Goal: Browse casually

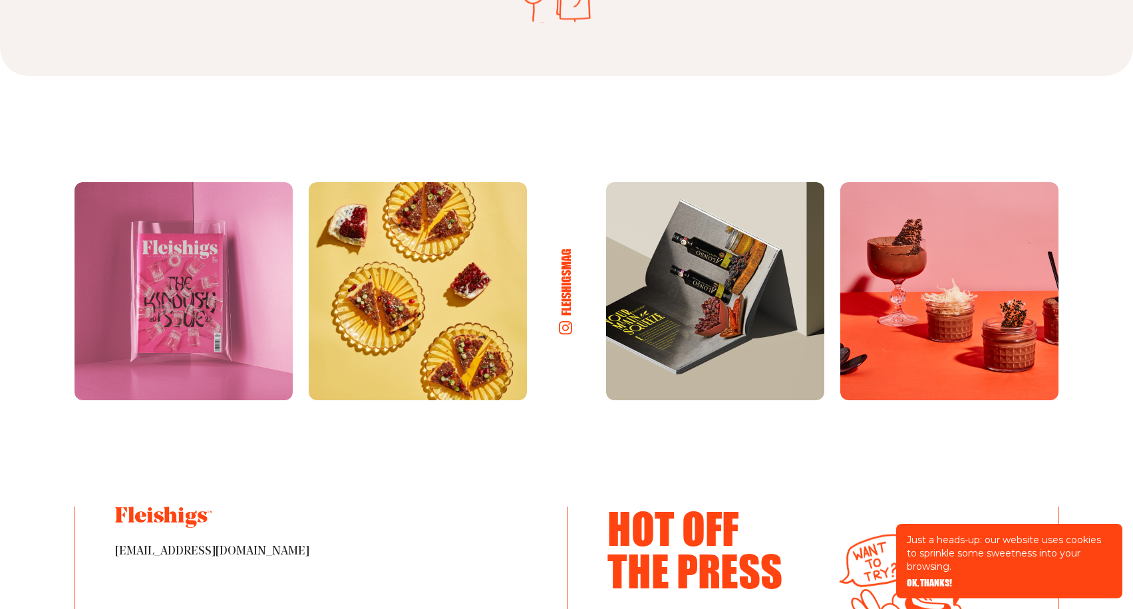
scroll to position [7043, 0]
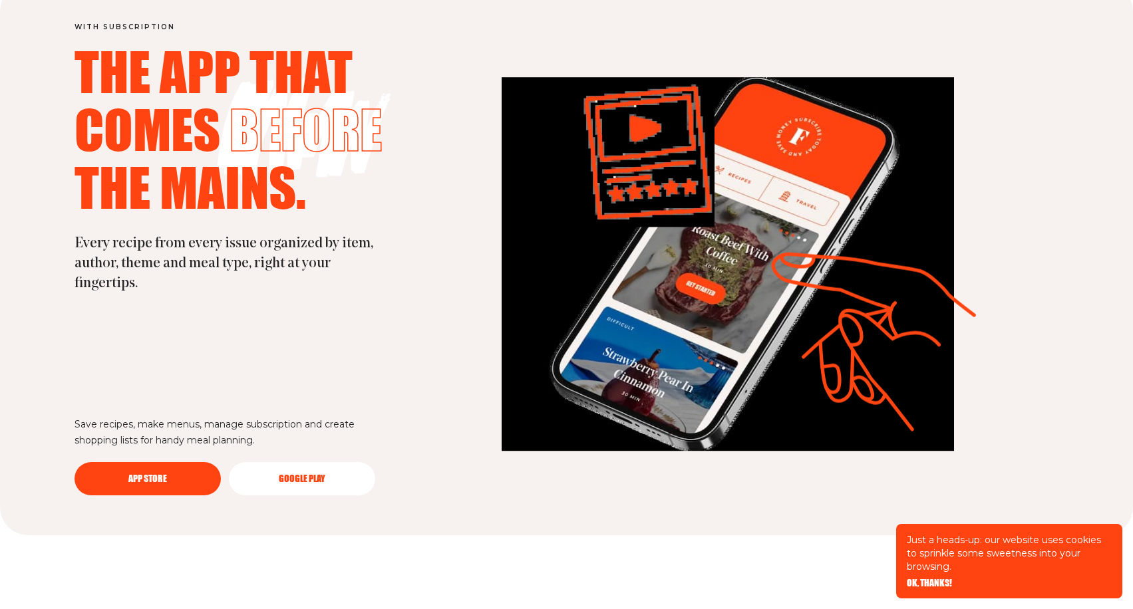
scroll to position [3777, 0]
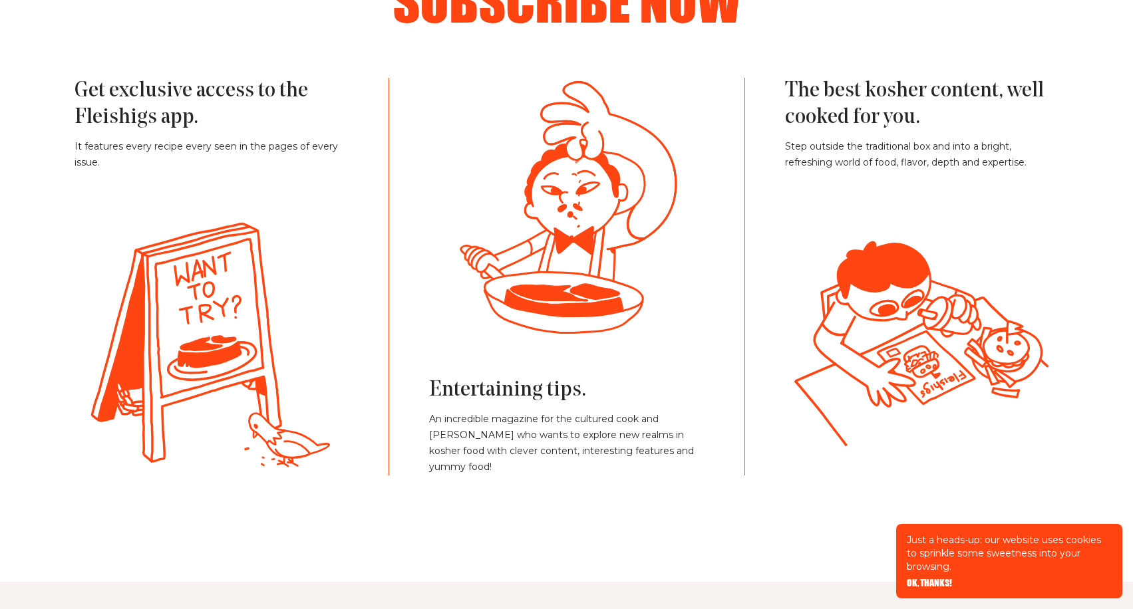
scroll to position [3133, 0]
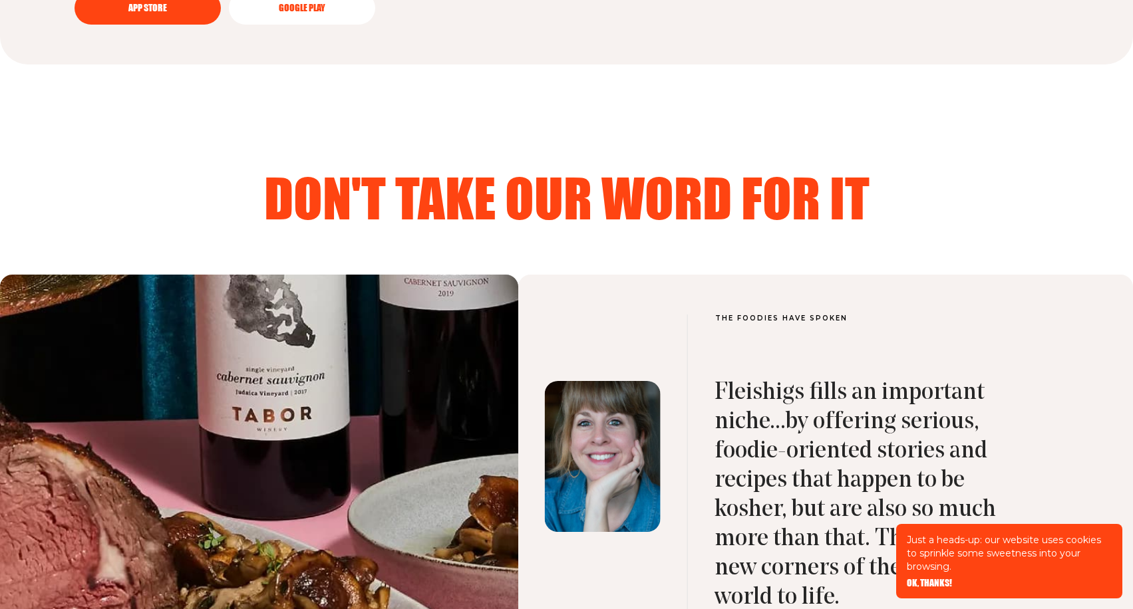
scroll to position [3650, 0]
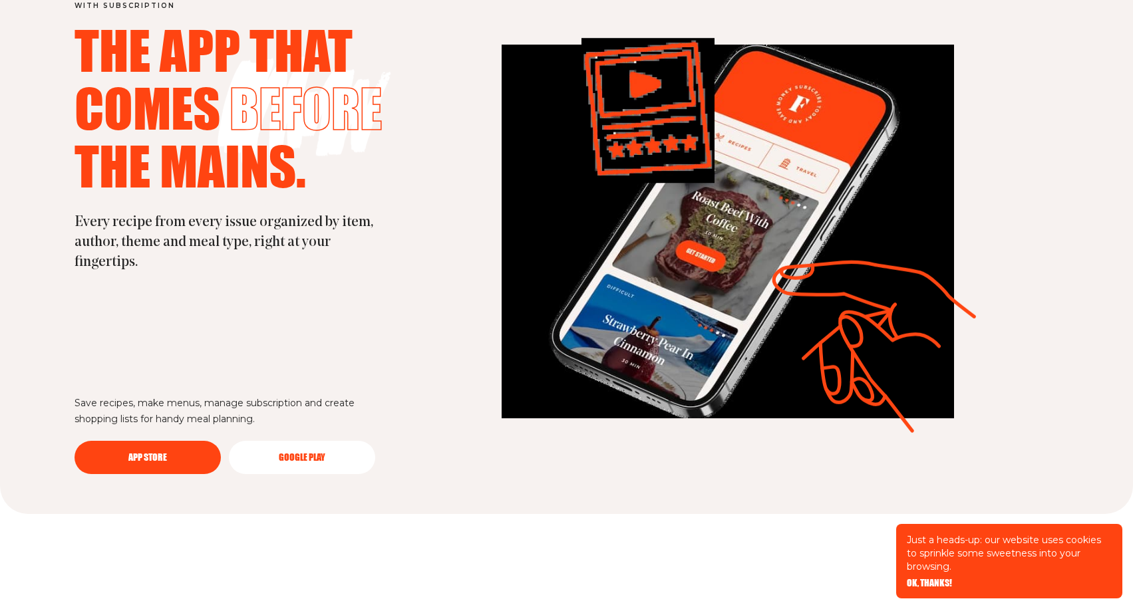
click at [924, 579] on span "OK, THANKS!" at bounding box center [929, 574] width 45 height 9
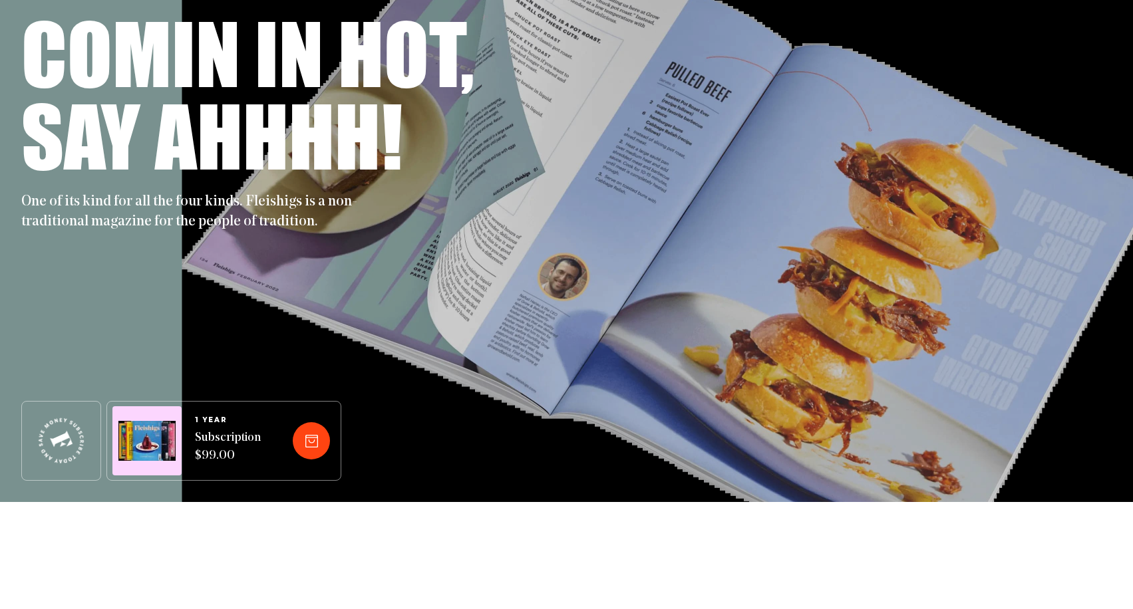
scroll to position [0, 0]
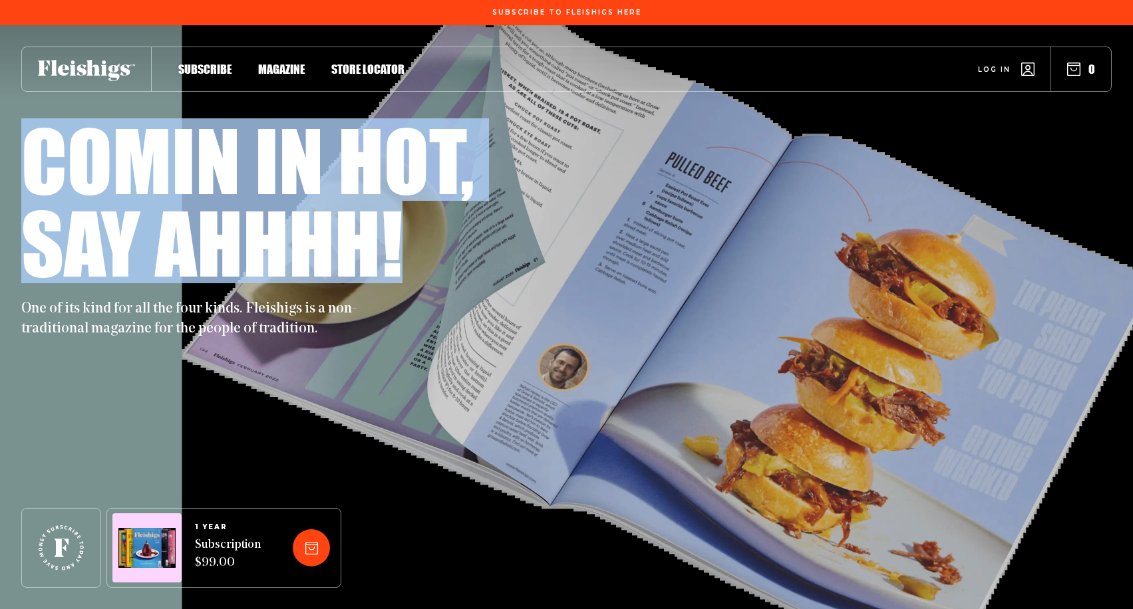
drag, startPoint x: 117, startPoint y: 177, endPoint x: 411, endPoint y: 265, distance: 306.5
click at [424, 255] on div "Comin in hot, Say ahhhh!" at bounding box center [566, 200] width 1090 height 165
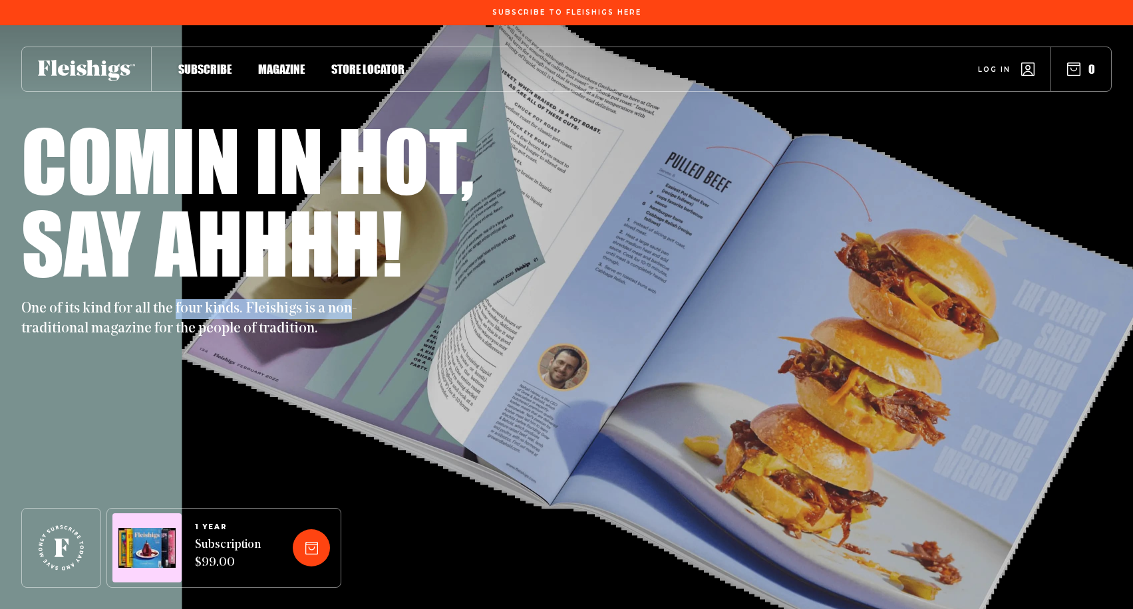
drag, startPoint x: 347, startPoint y: 307, endPoint x: 171, endPoint y: 301, distance: 175.8
click at [171, 301] on p "One of its kind for all the four kinds. Fleishigs is a non-traditional magazine…" at bounding box center [194, 319] width 346 height 40
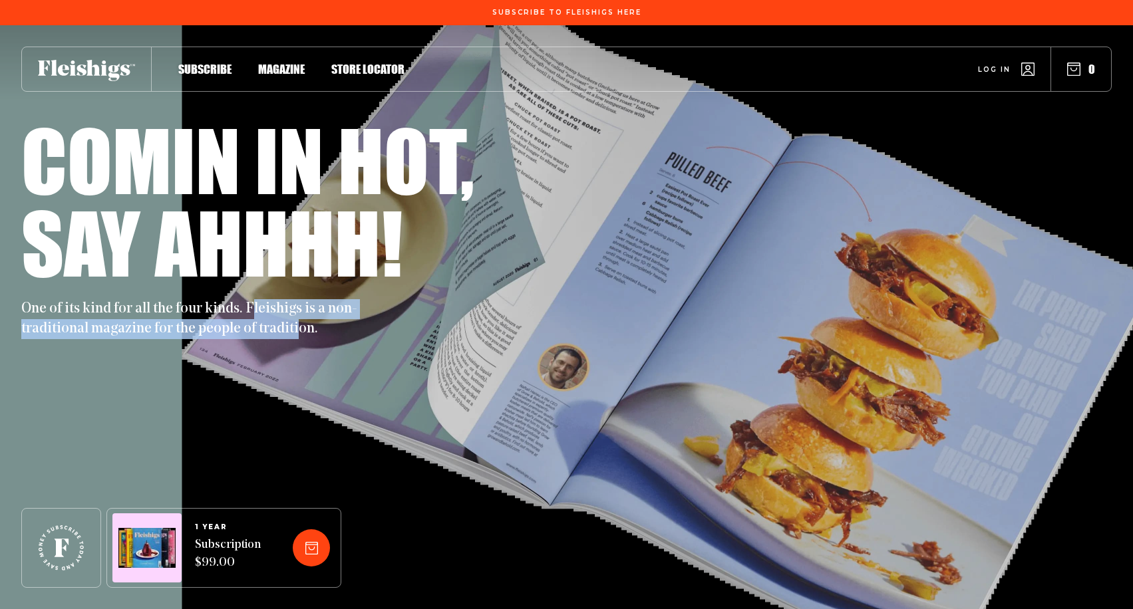
drag, startPoint x: 286, startPoint y: 319, endPoint x: 293, endPoint y: 317, distance: 6.9
click at [250, 315] on p "One of its kind for all the four kinds. Fleishigs is a non-traditional magazine…" at bounding box center [194, 319] width 346 height 40
drag, startPoint x: 334, startPoint y: 321, endPoint x: 10, endPoint y: 305, distance: 324.4
click at [10, 305] on div "Comin in hot, Say ahhhh! One of its kind for all the four kinds. Fleishigs is a…" at bounding box center [566, 317] width 1133 height 584
click at [326, 327] on p "One of its kind for all the four kinds. Fleishigs is a non-traditional magazine…" at bounding box center [194, 319] width 346 height 40
